Goal: Task Accomplishment & Management: Manage account settings

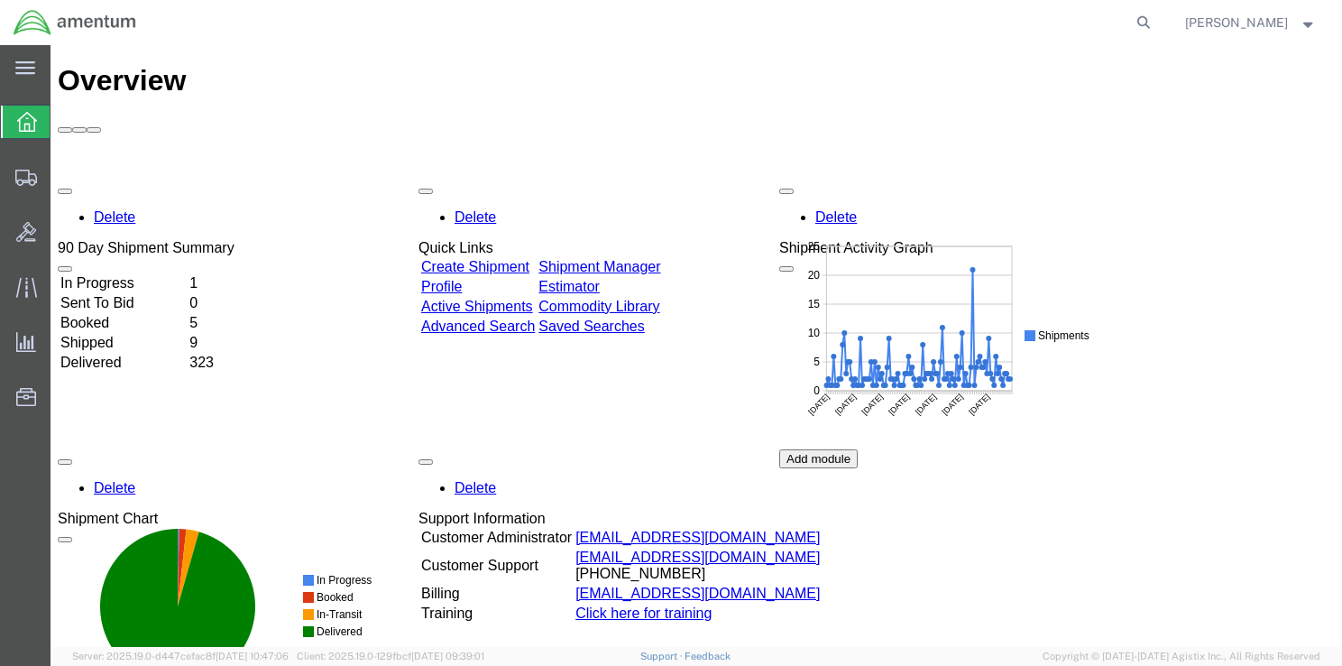
click at [127, 274] on td "In Progress" at bounding box center [123, 283] width 127 height 18
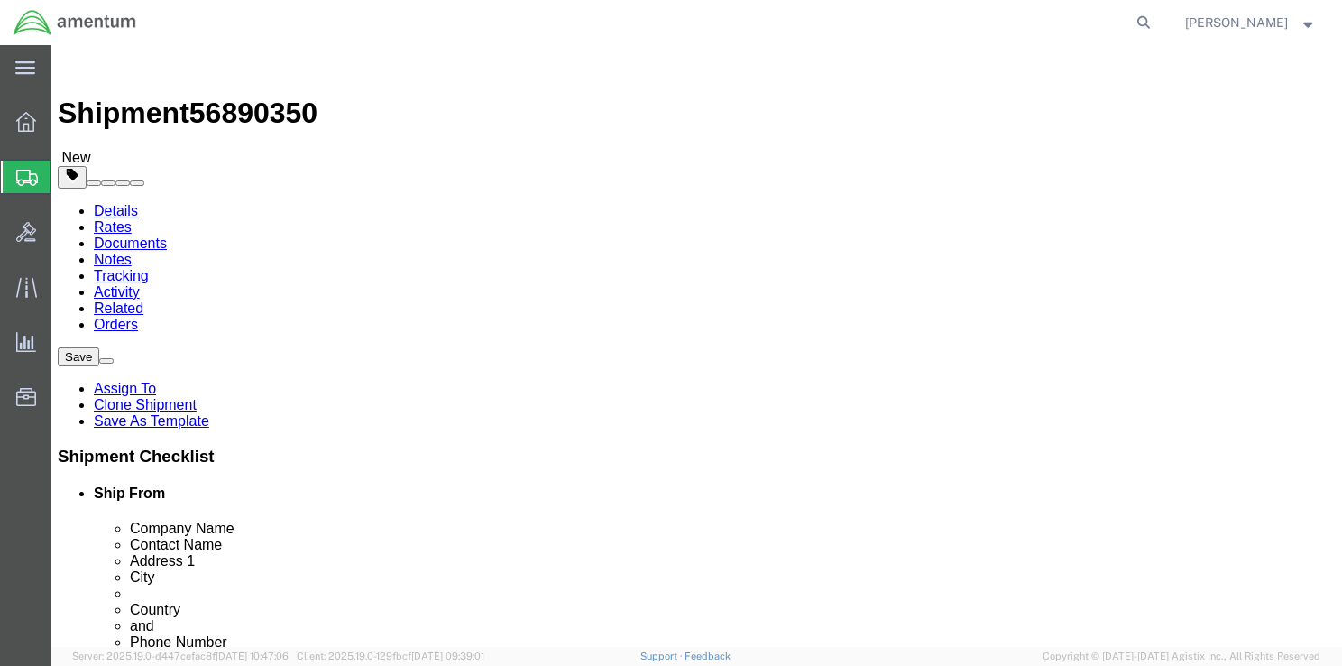
select select "42679"
select select
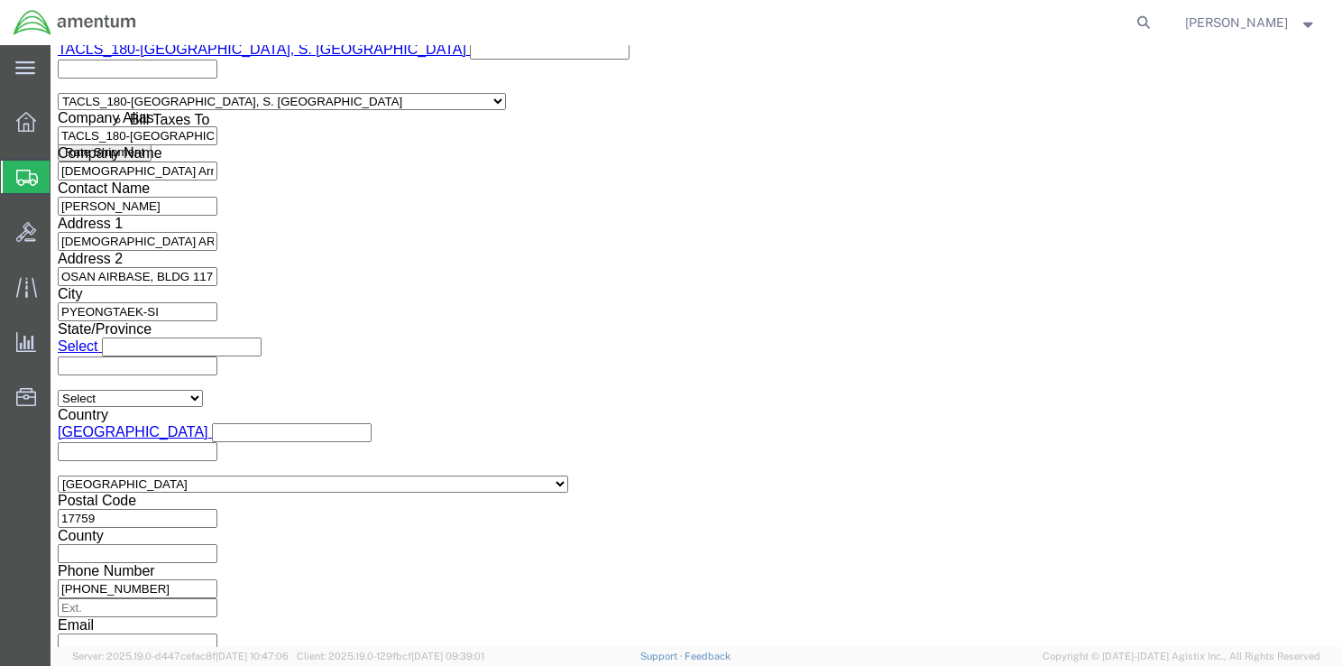
scroll to position [1161, 0]
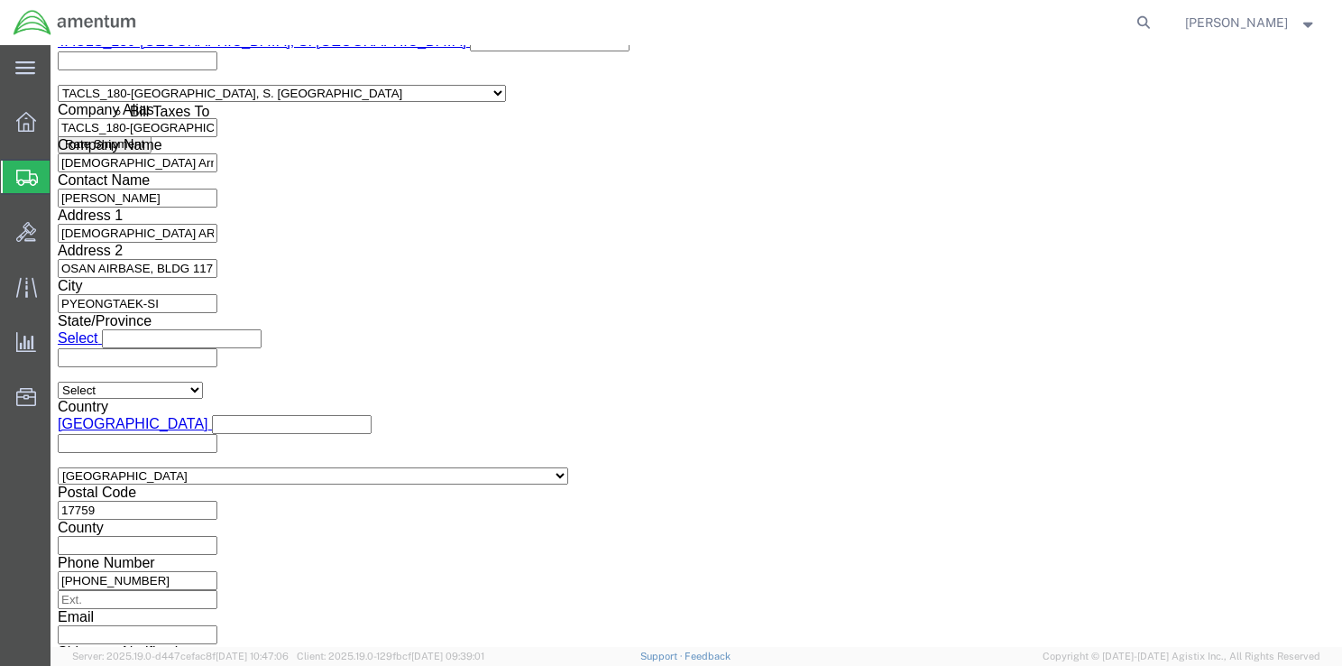
drag, startPoint x: 870, startPoint y: 539, endPoint x: 765, endPoint y: 518, distance: 106.7
click button "Continue"
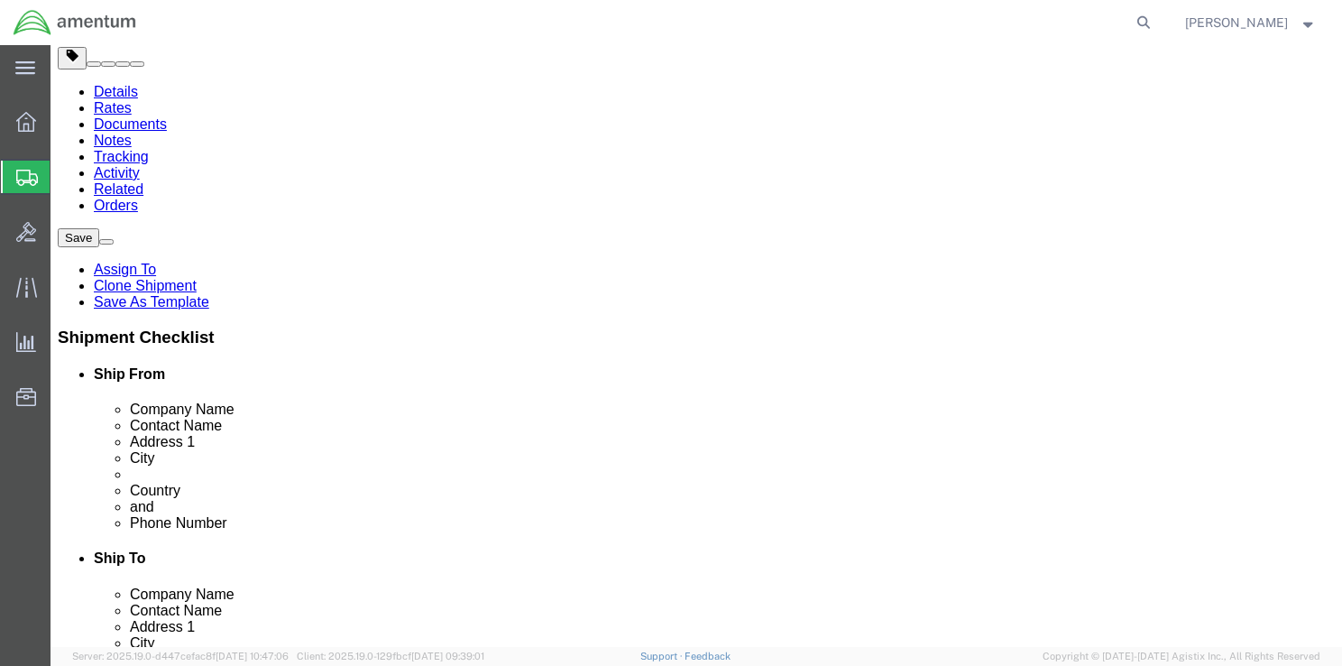
click button "Rate Shipment"
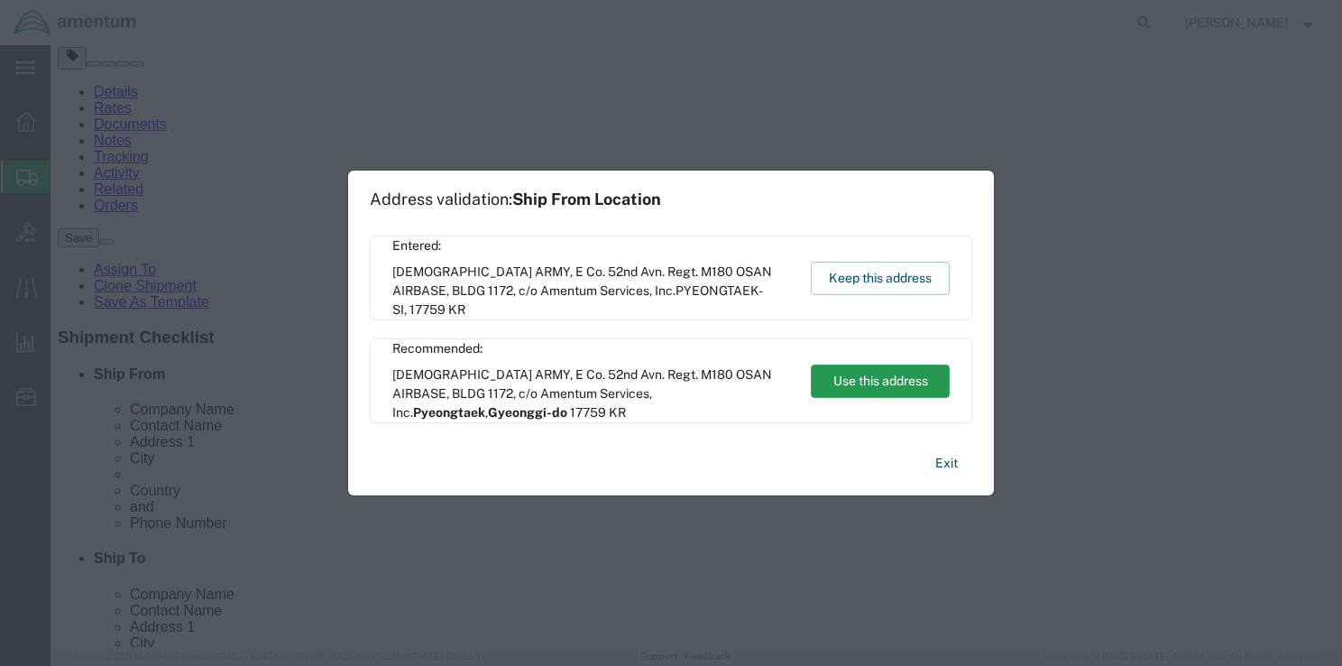
click at [890, 395] on button "Use this address" at bounding box center [880, 380] width 139 height 33
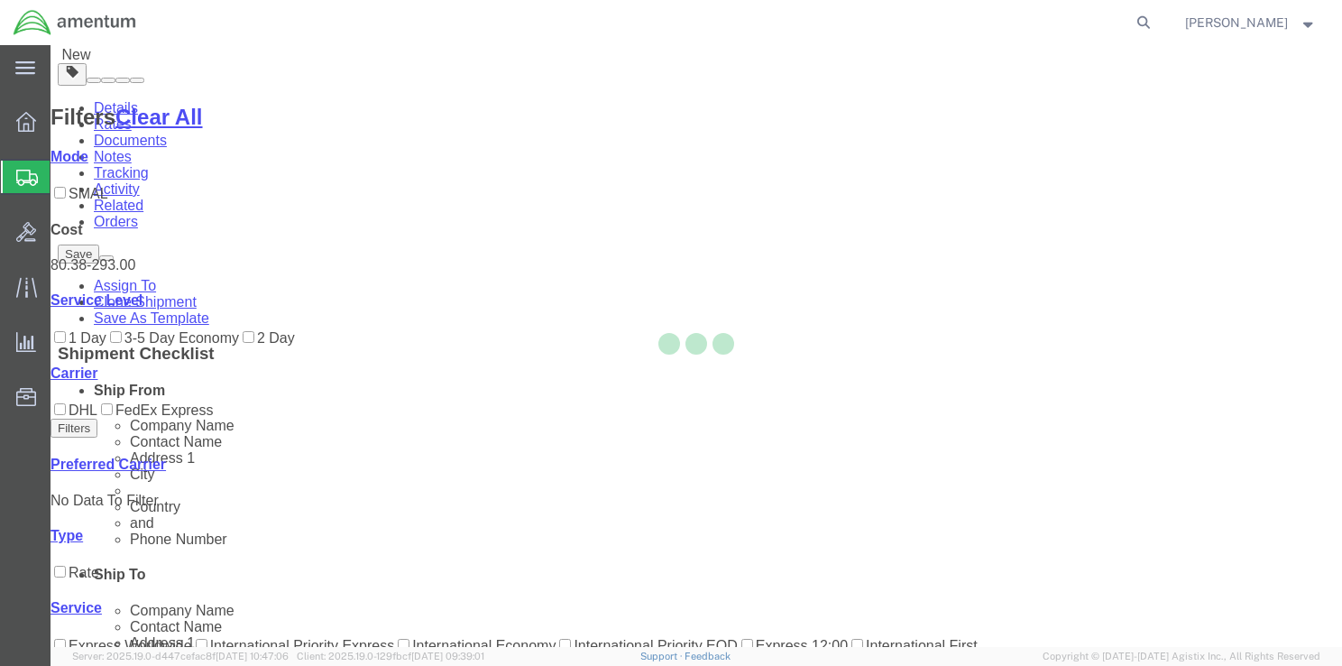
scroll to position [0, 0]
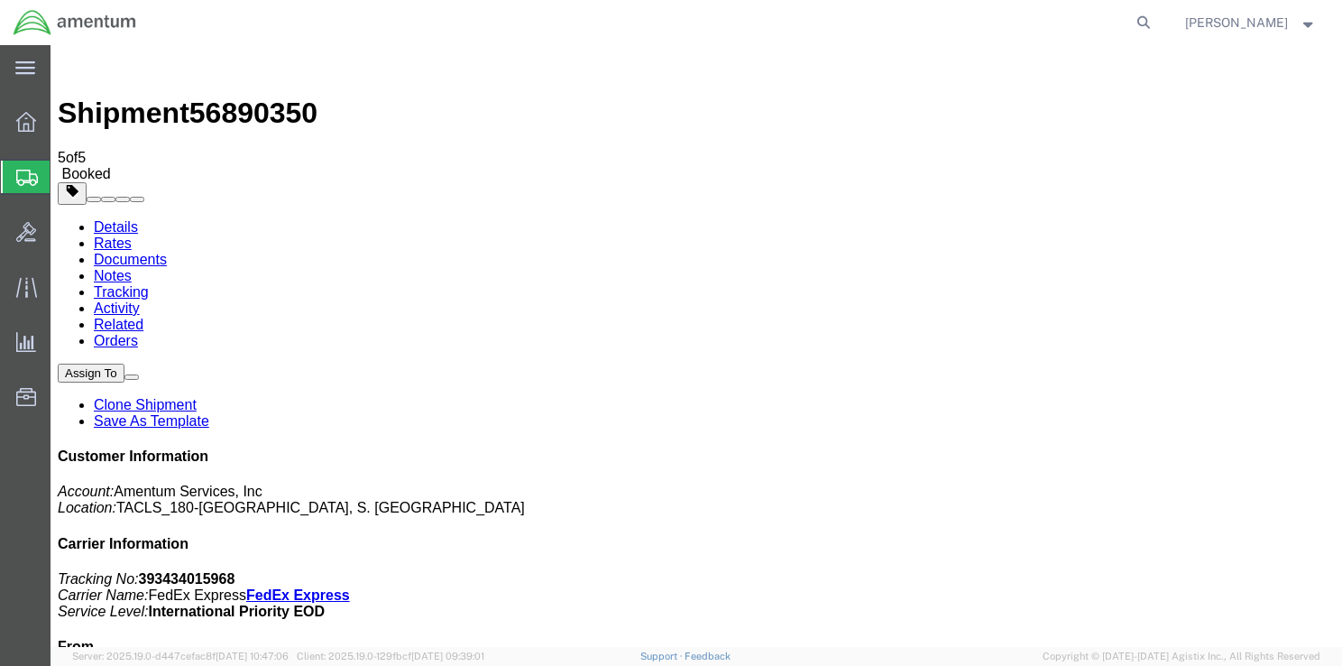
drag, startPoint x: 544, startPoint y: 391, endPoint x: 544, endPoint y: 355, distance: 36.1
click at [26, 125] on icon at bounding box center [26, 122] width 20 height 20
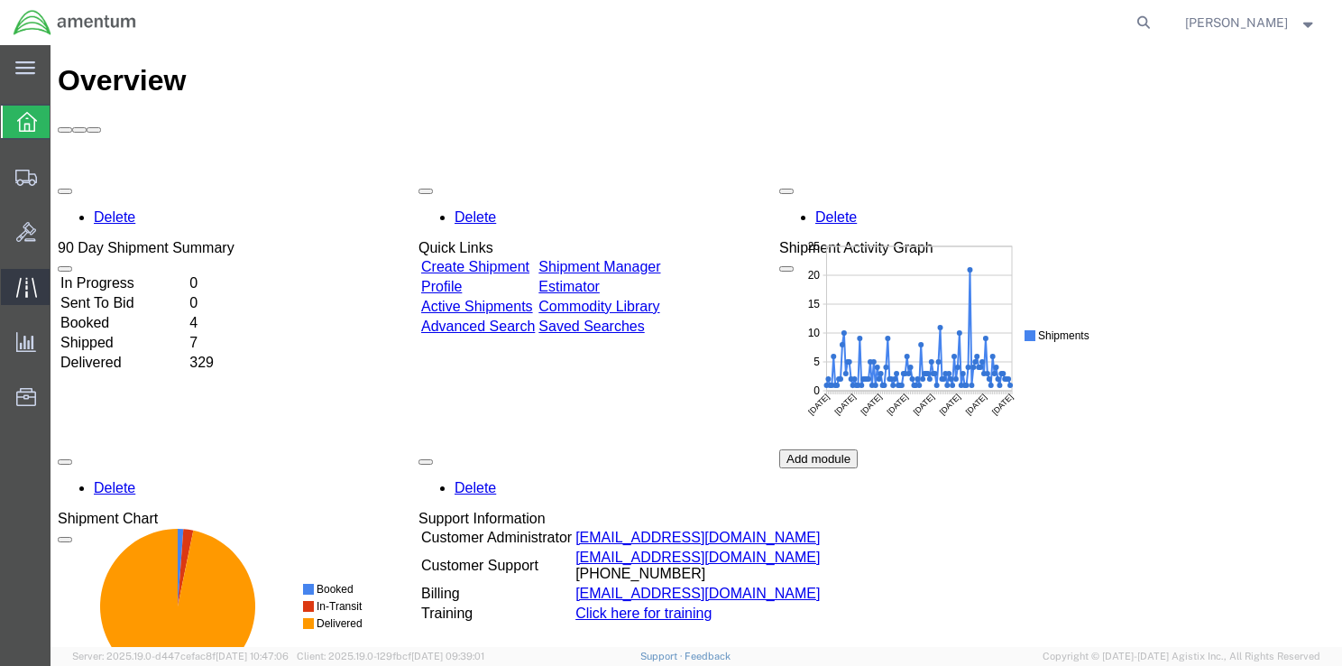
click at [28, 283] on icon at bounding box center [26, 287] width 21 height 21
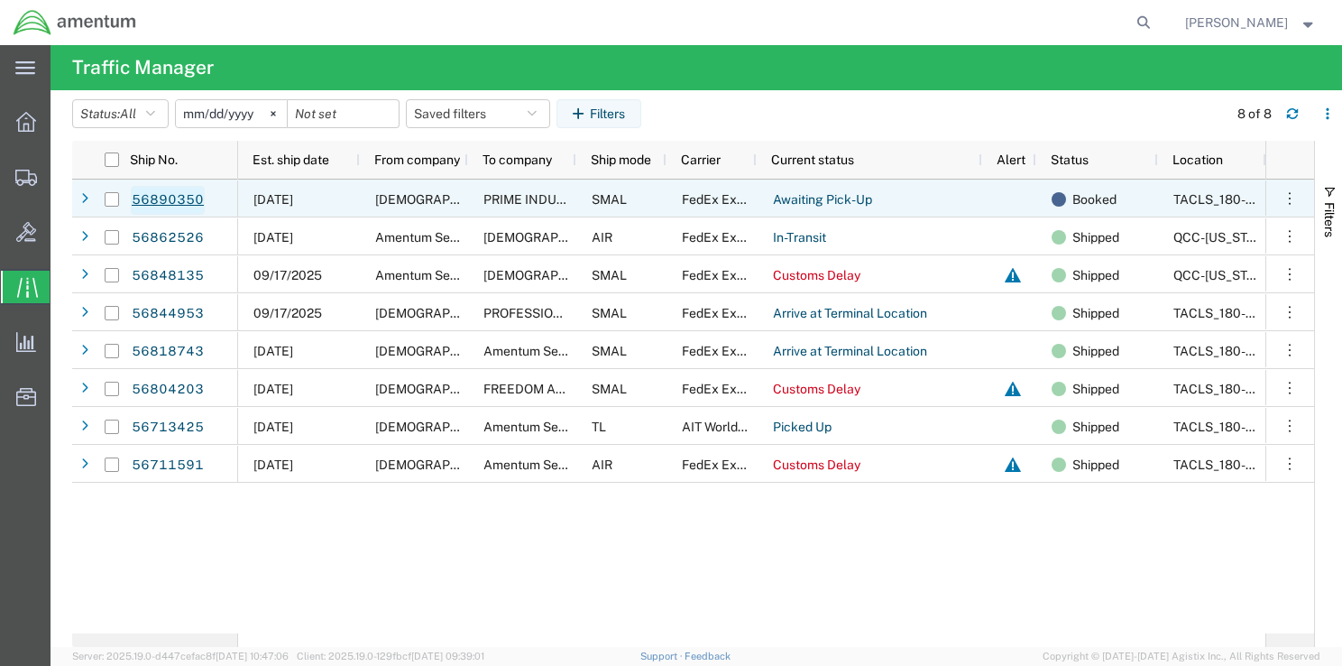
click at [170, 200] on link "56890350" at bounding box center [168, 200] width 74 height 29
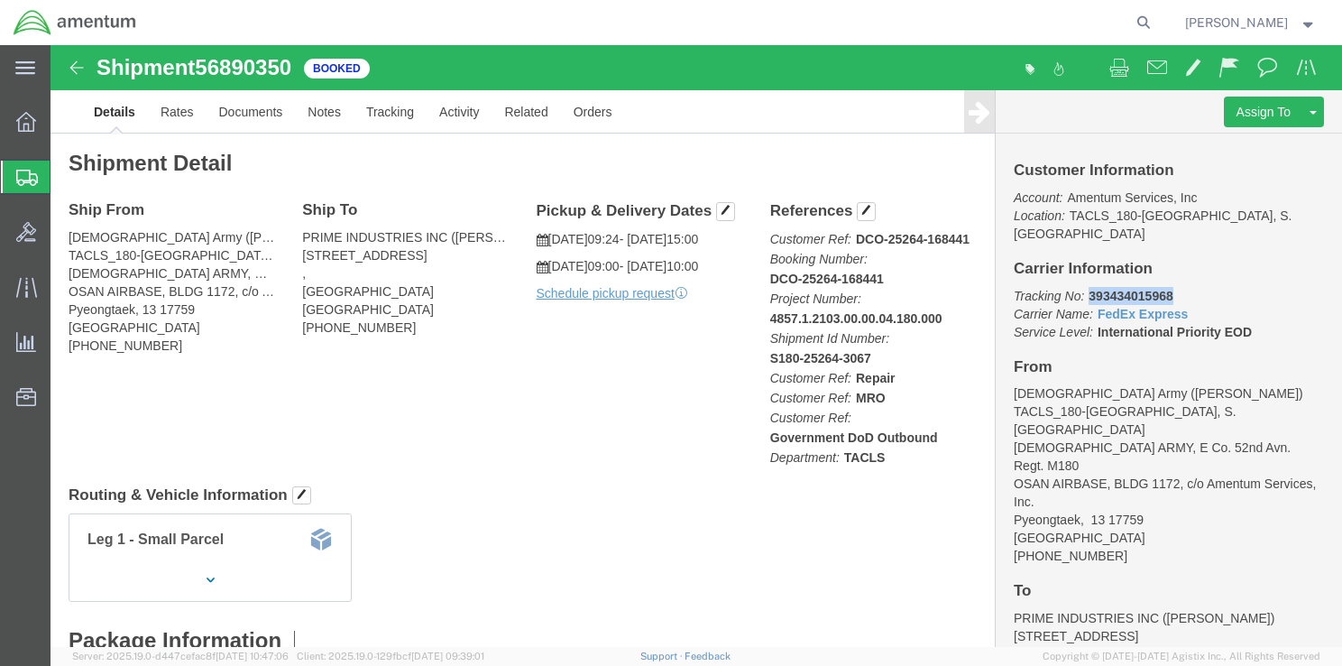
drag, startPoint x: 1028, startPoint y: 232, endPoint x: 1109, endPoint y: 234, distance: 80.3
click b "393434015968"
drag, startPoint x: 246, startPoint y: 22, endPoint x: 155, endPoint y: 25, distance: 91.2
click span "56890350"
copy span "56890350"
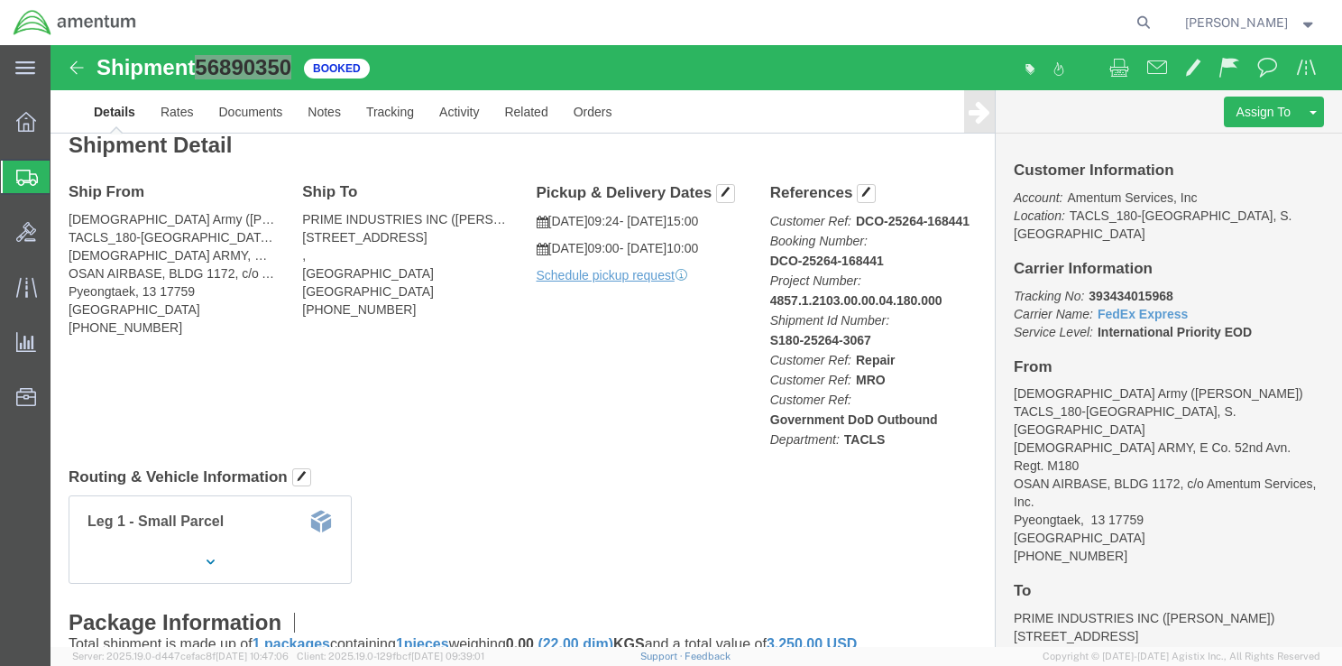
scroll to position [361, 0]
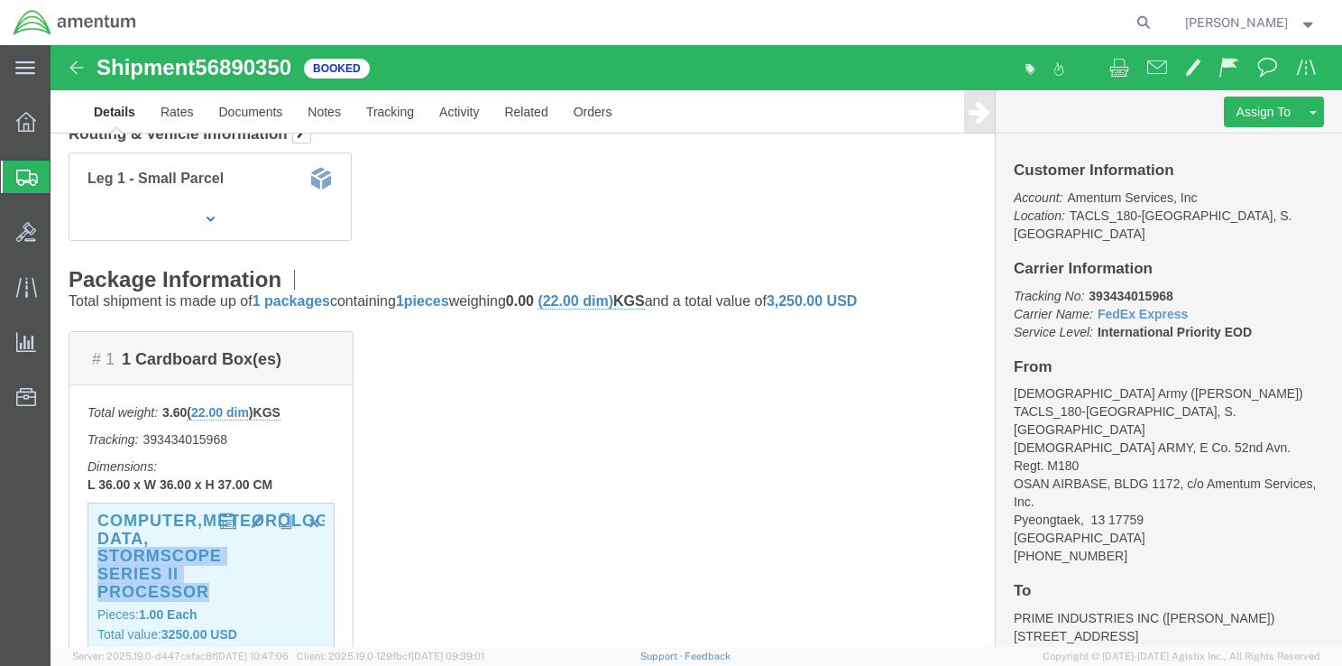
drag, startPoint x: 45, startPoint y: 511, endPoint x: 177, endPoint y: 553, distance: 138.4
click div "COMPUTER,METEOROLOGICAL DATA, STORMSCOPE SERIES II PROCESSOR Pieces: 1.00 Each …"
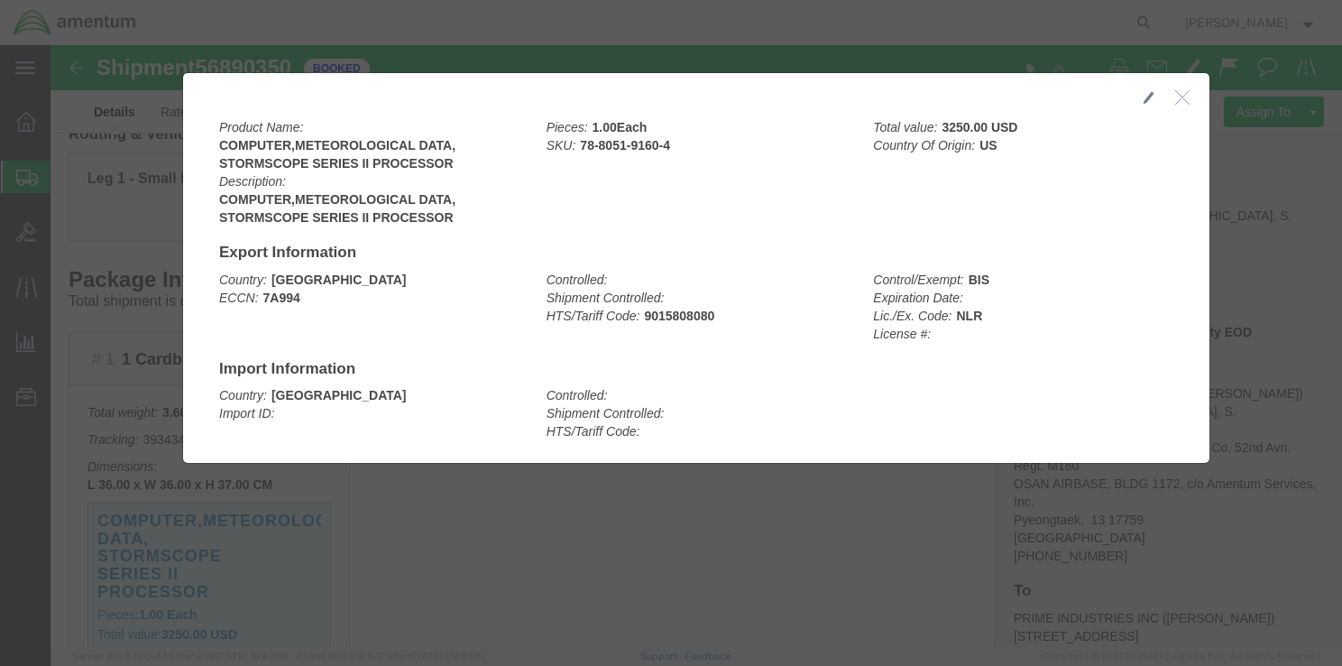
drag, startPoint x: 177, startPoint y: 553, endPoint x: 101, endPoint y: 541, distance: 76.7
drag, startPoint x: 101, startPoint y: 541, endPoint x: 81, endPoint y: 531, distance: 22.2
drag, startPoint x: 81, startPoint y: 531, endPoint x: 320, endPoint y: 541, distance: 239.2
click div
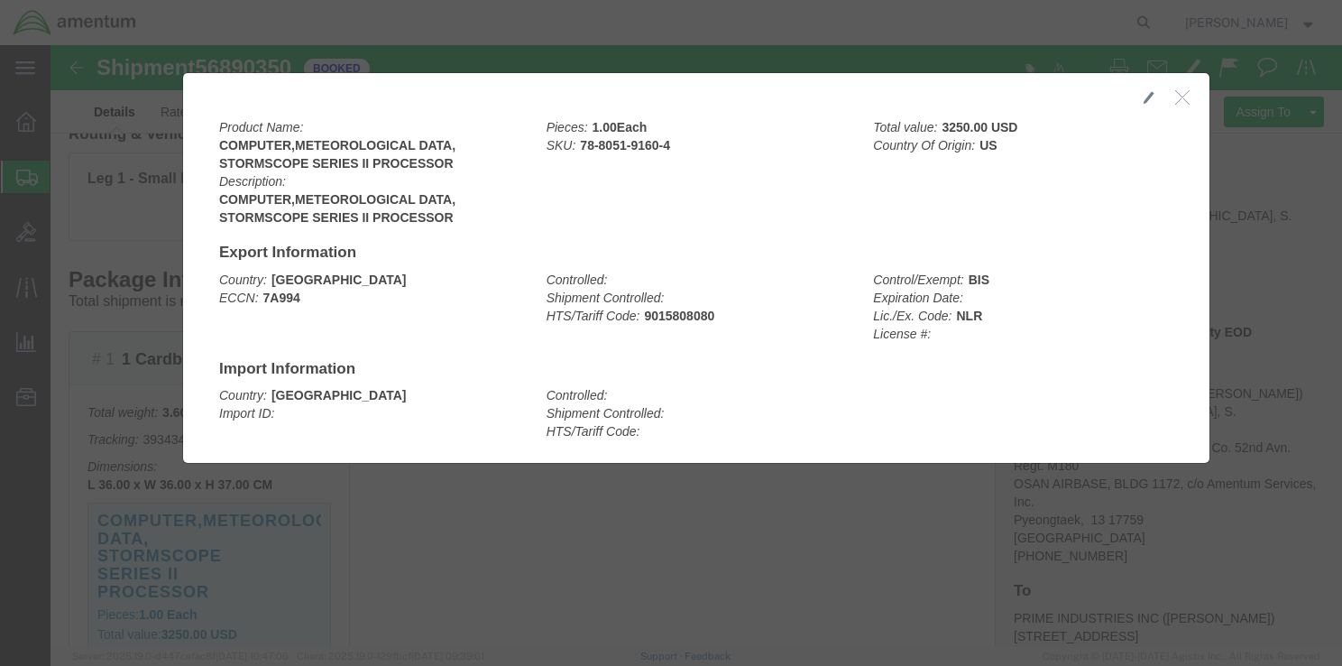
click icon "button"
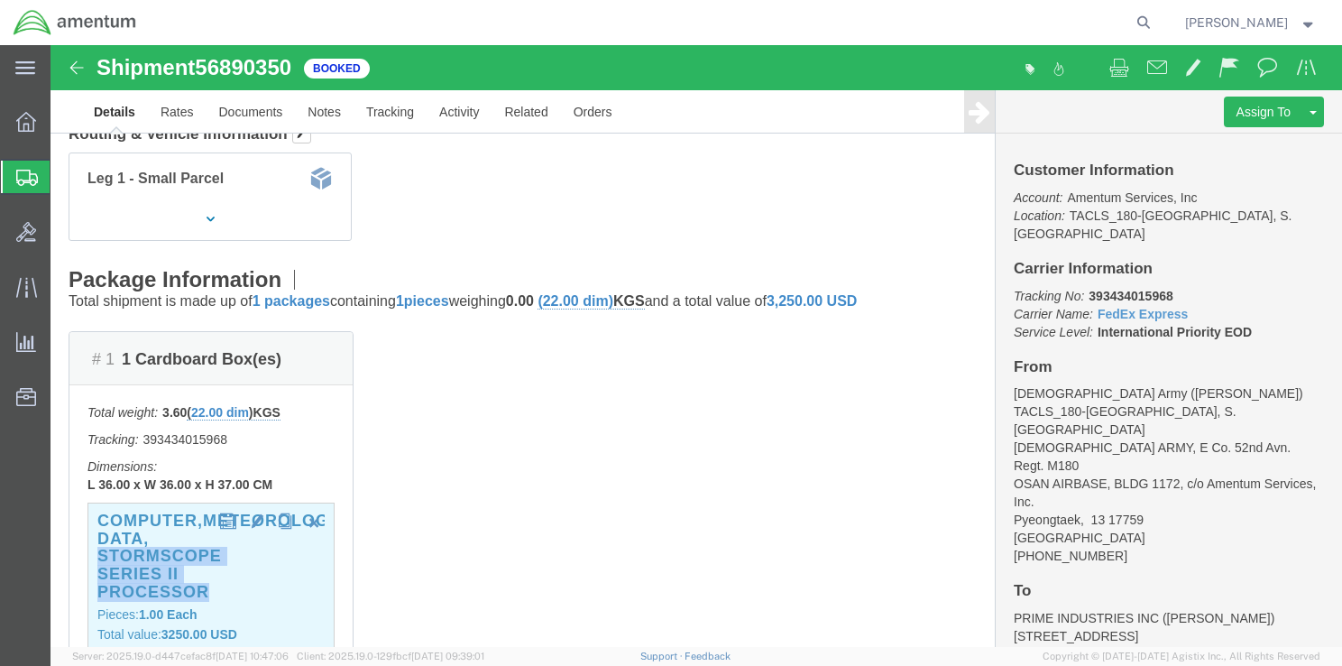
drag, startPoint x: 156, startPoint y: 549, endPoint x: 48, endPoint y: 517, distance: 113.0
click h3 "COMPUTER,METEOROLOGICAL DATA, STORMSCOPE SERIES II PROCESSOR"
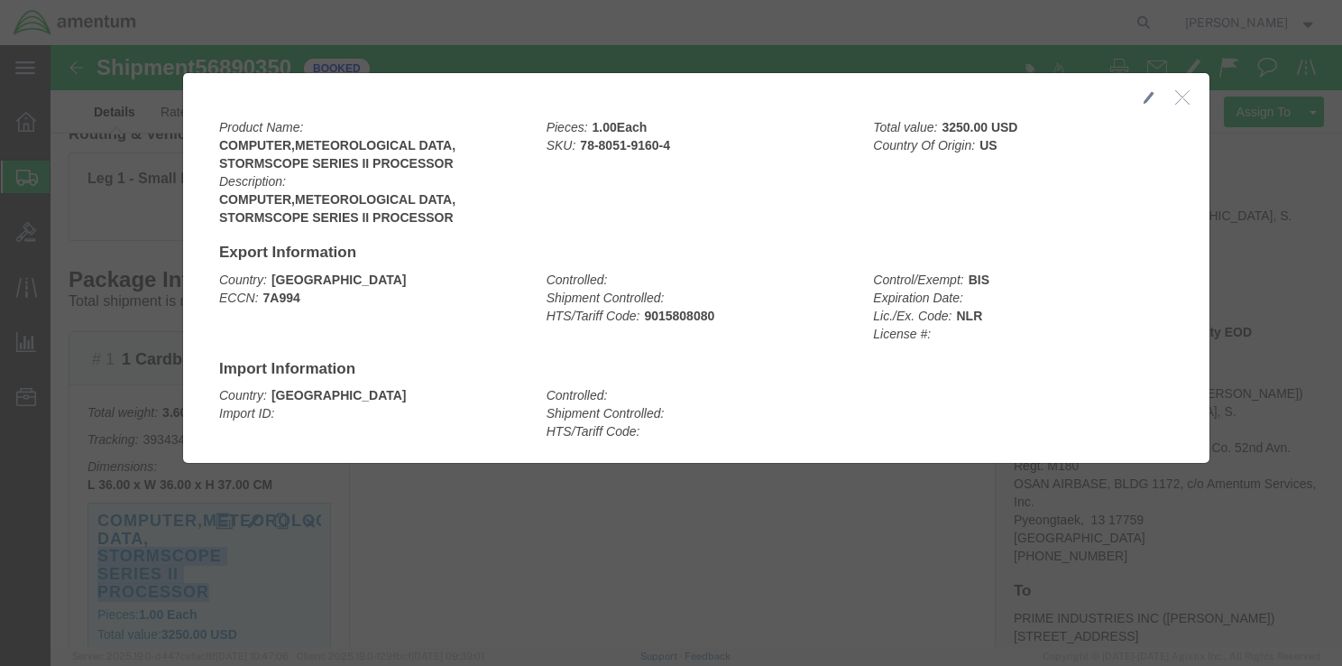
copy h3 "STORMSCOPE SERIES II PROCESSOR"
click div
click button "button"
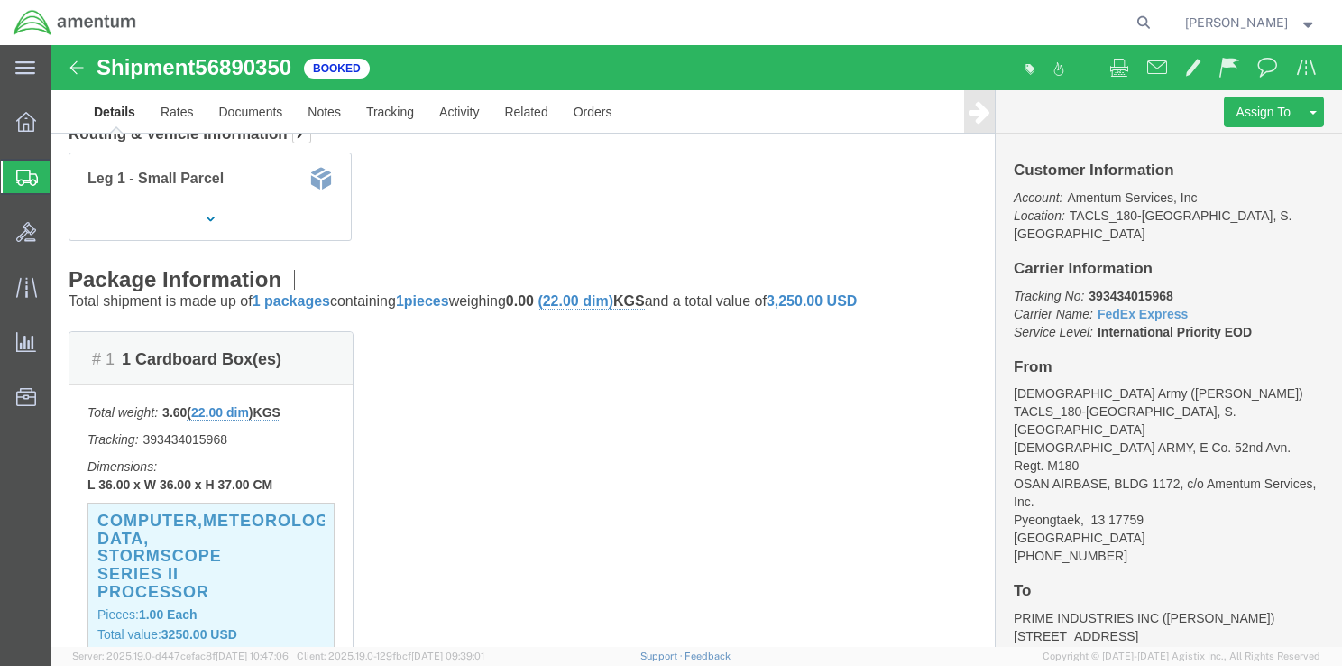
drag, startPoint x: 505, startPoint y: 119, endPoint x: 464, endPoint y: 119, distance: 41.5
click div "Leg 1 - Small Parcel"
